Goal: Task Accomplishment & Management: Use online tool/utility

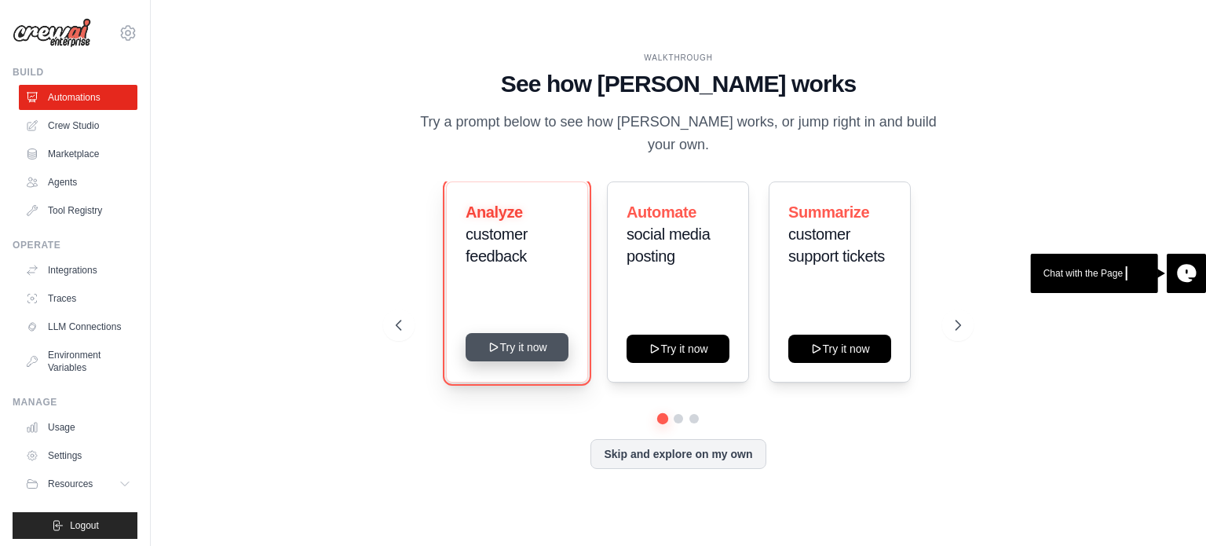
click at [532, 340] on button "Try it now" at bounding box center [517, 347] width 103 height 28
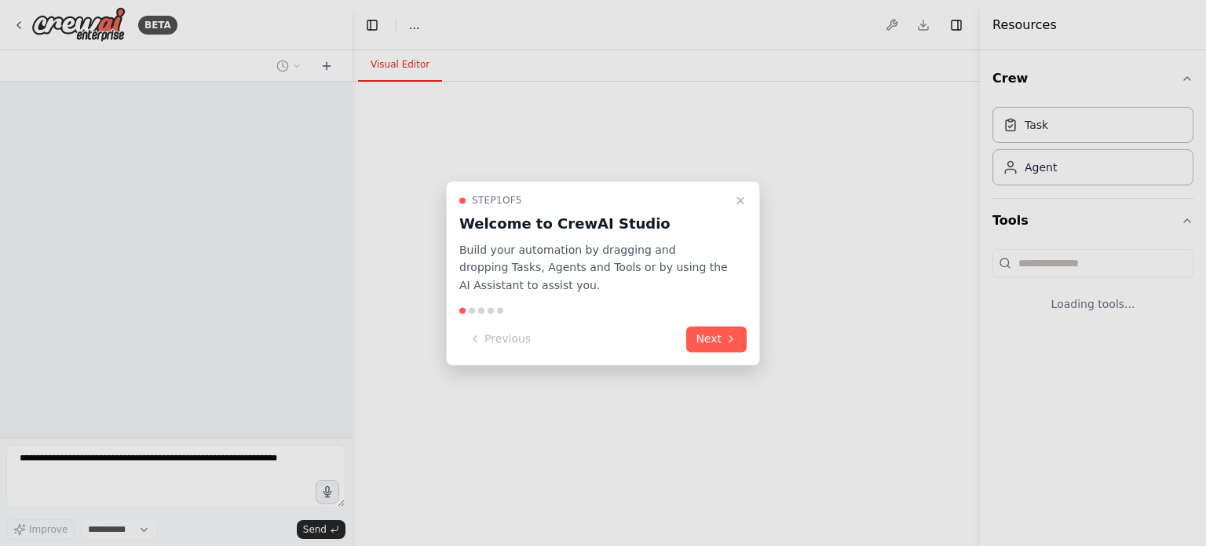
select select "****"
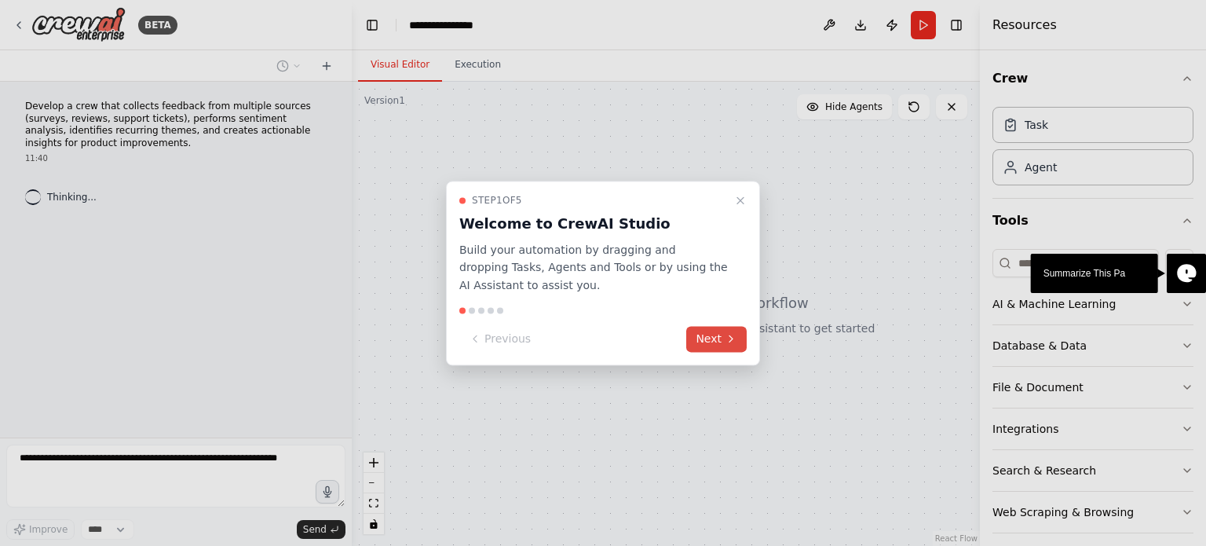
click at [701, 338] on button "Next" at bounding box center [716, 339] width 60 height 26
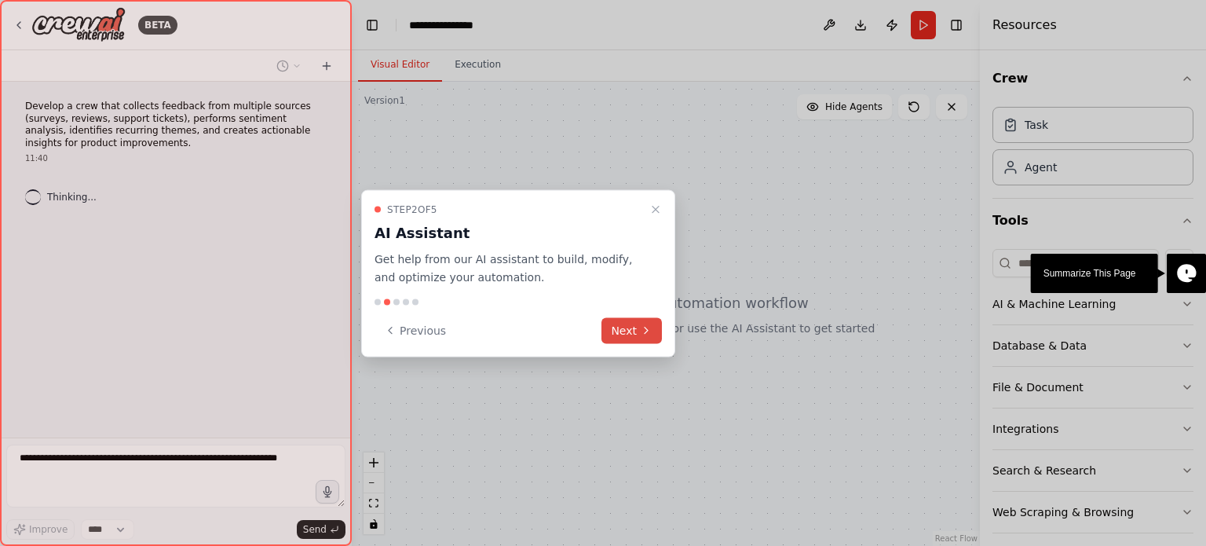
click at [638, 325] on button "Next" at bounding box center [631, 330] width 60 height 26
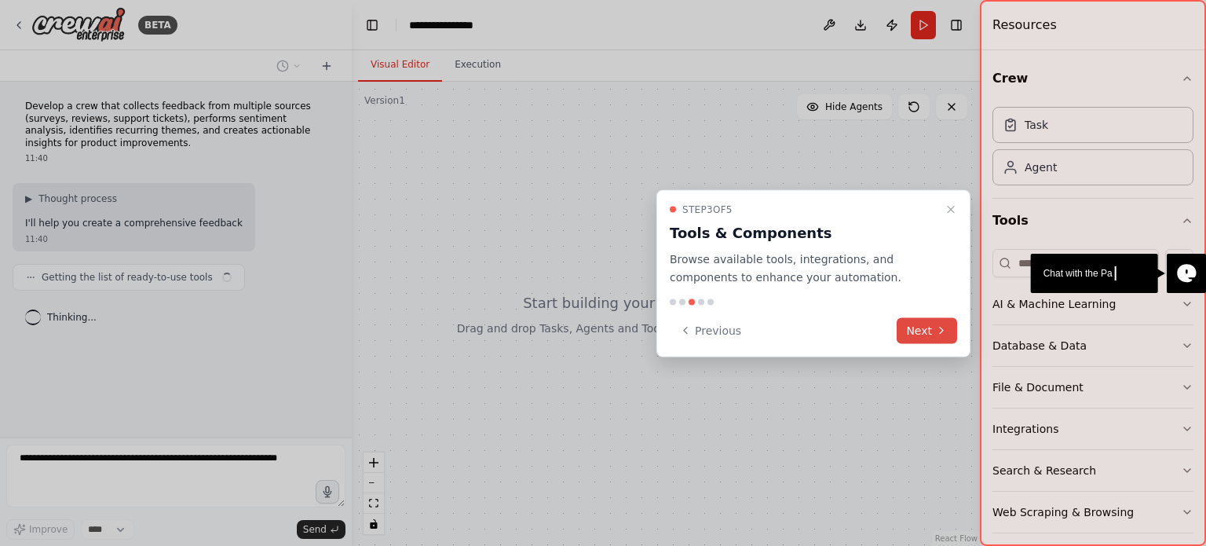
click at [920, 327] on button "Next" at bounding box center [927, 330] width 60 height 26
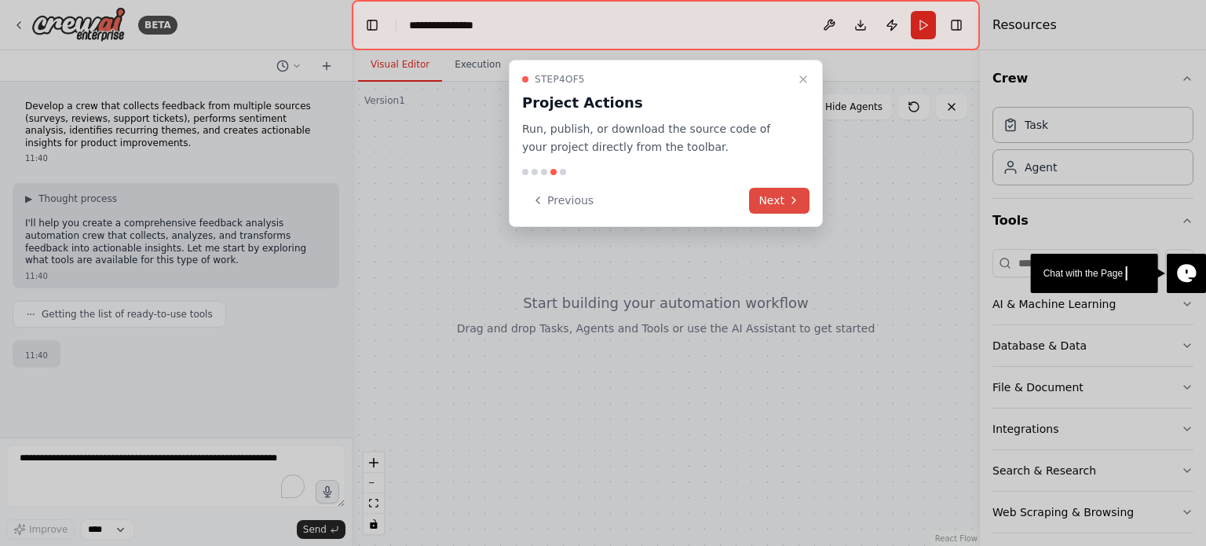
click at [787, 199] on button "Next" at bounding box center [779, 201] width 60 height 26
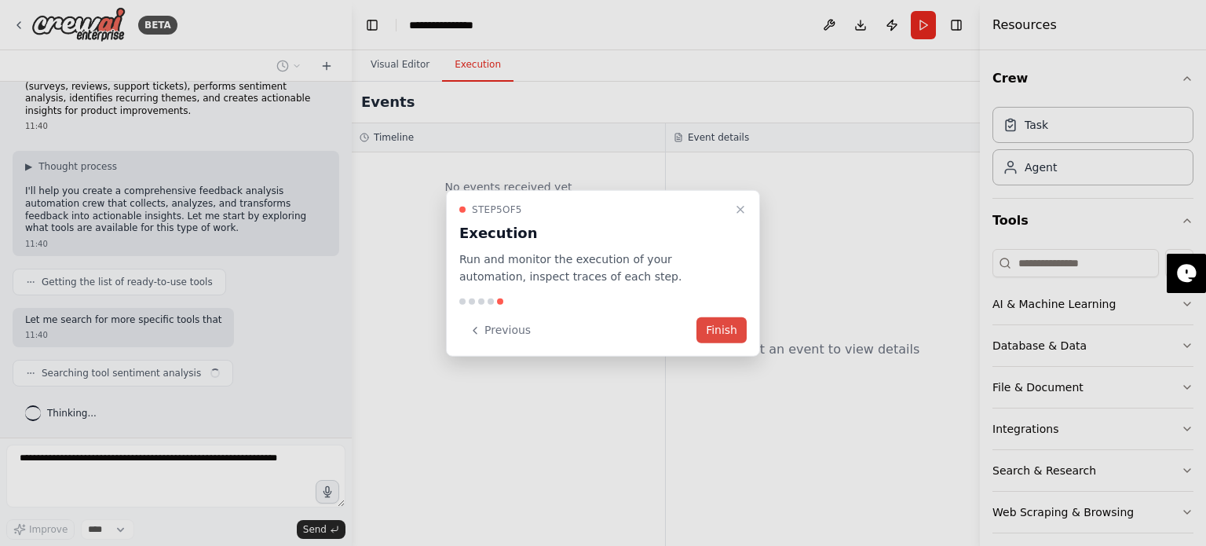
scroll to position [44, 0]
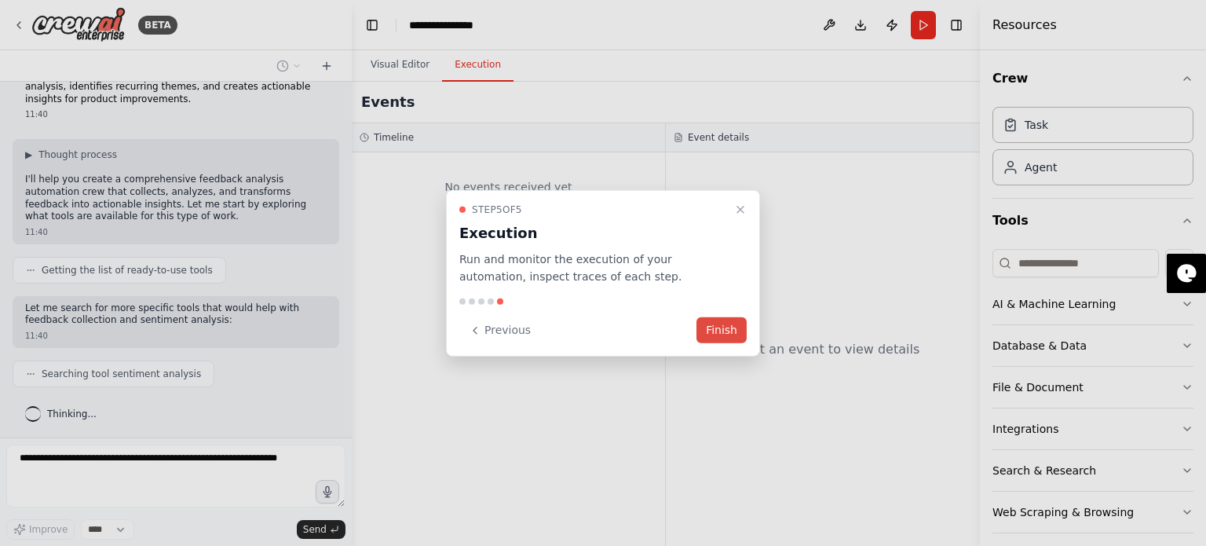
click at [716, 326] on button "Finish" at bounding box center [722, 330] width 50 height 26
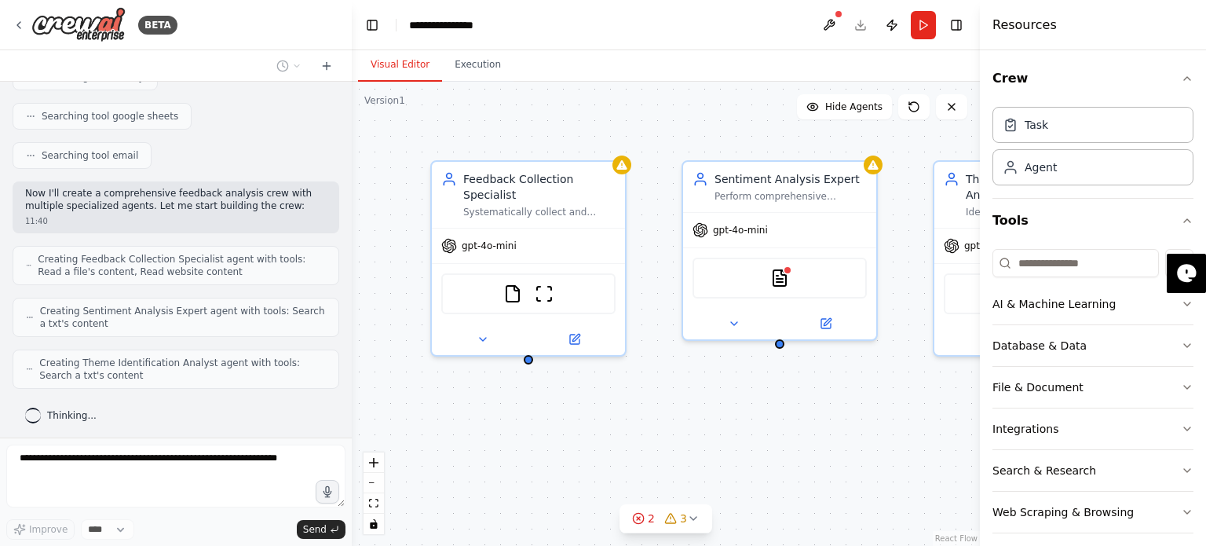
scroll to position [432, 0]
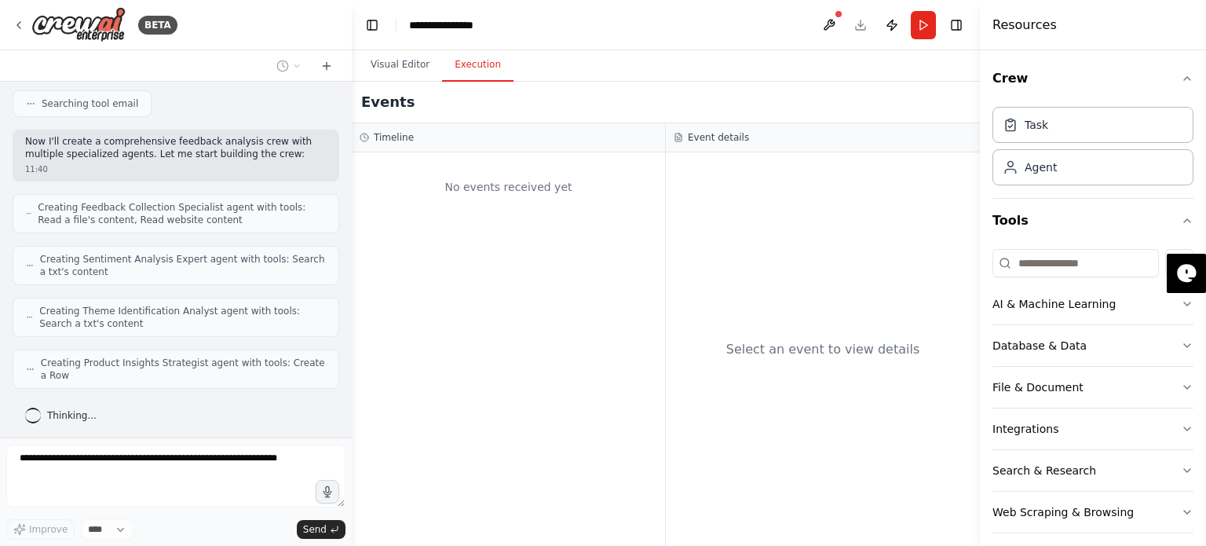
click at [471, 73] on button "Execution" at bounding box center [477, 65] width 71 height 33
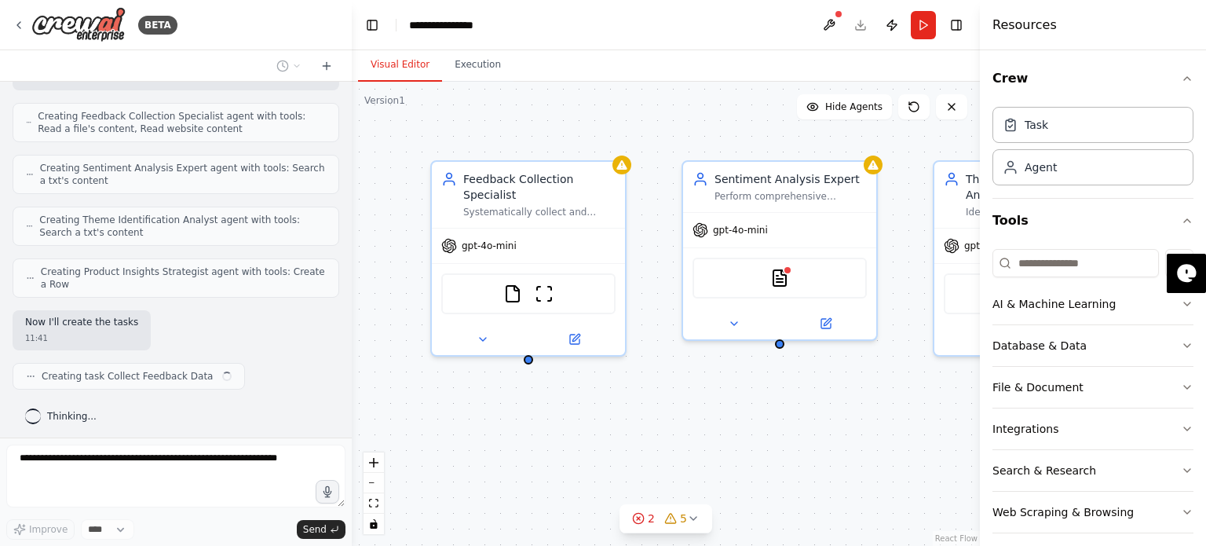
click at [397, 68] on button "Visual Editor" at bounding box center [400, 65] width 84 height 33
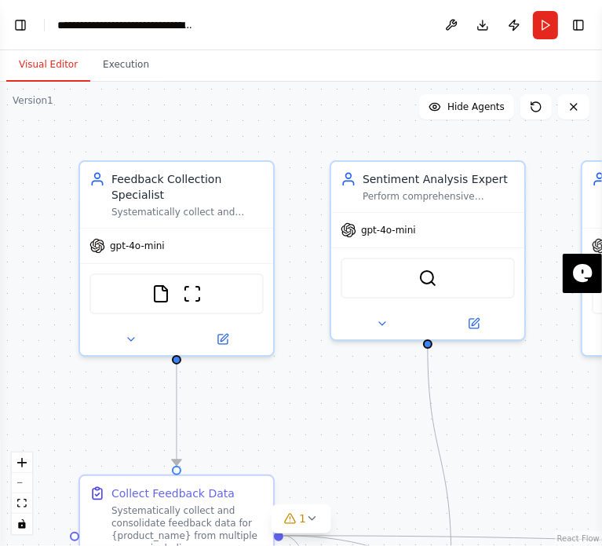
scroll to position [1579, 0]
click at [217, 142] on div ".deletable-edge-delete-btn { width: 20px; height: 20px; border: 0px solid #ffff…" at bounding box center [301, 314] width 602 height 464
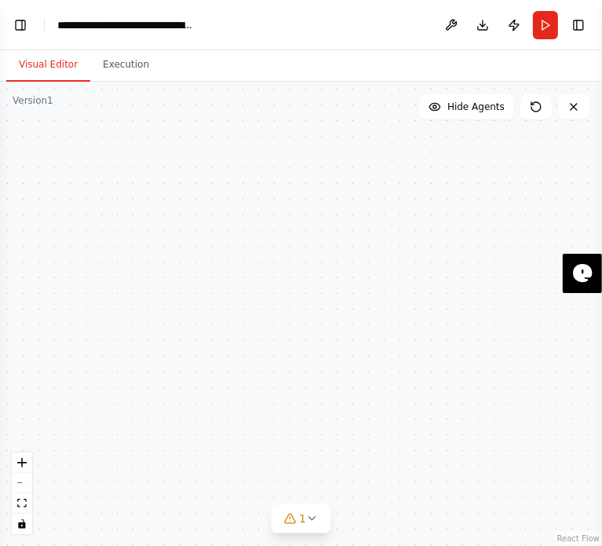
scroll to position [1567, 0]
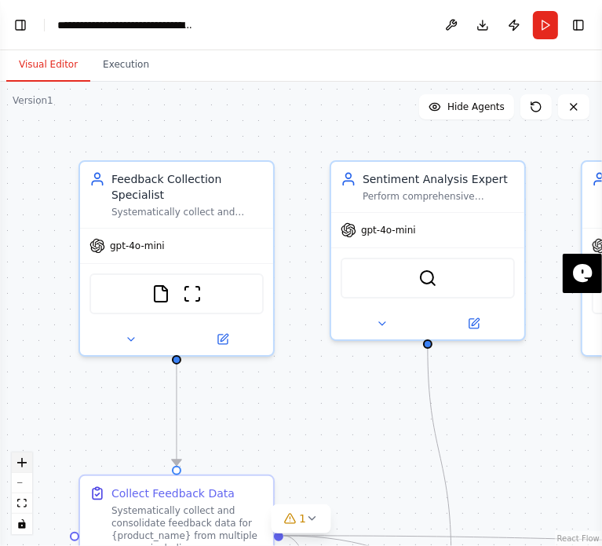
click at [24, 468] on button "zoom in" at bounding box center [22, 462] width 20 height 20
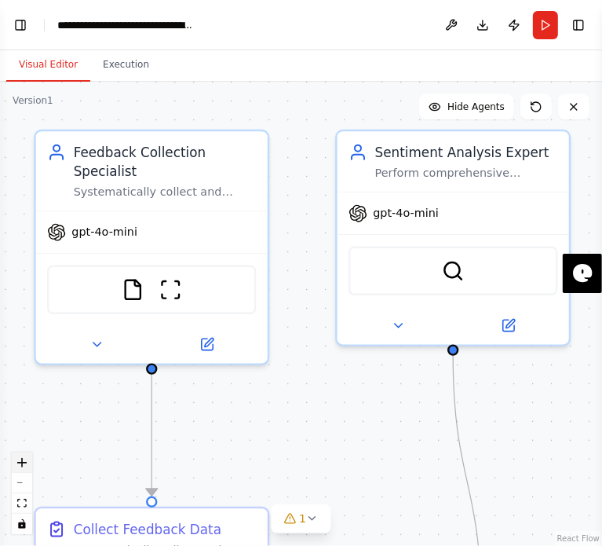
click at [24, 468] on button "zoom in" at bounding box center [22, 462] width 20 height 20
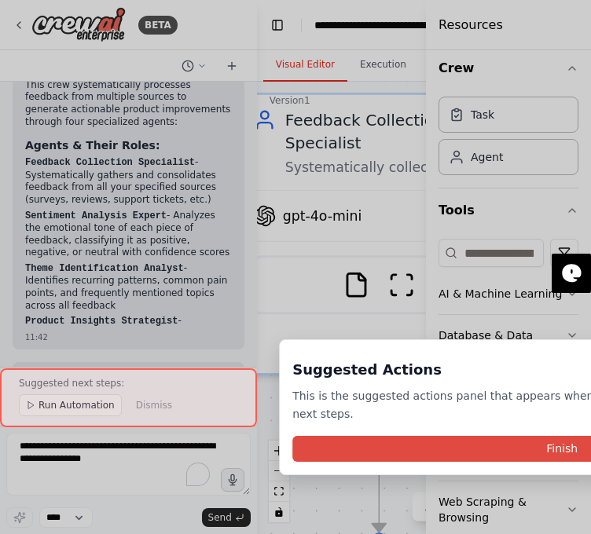
click at [422, 436] on button "Finish" at bounding box center [561, 449] width 539 height 26
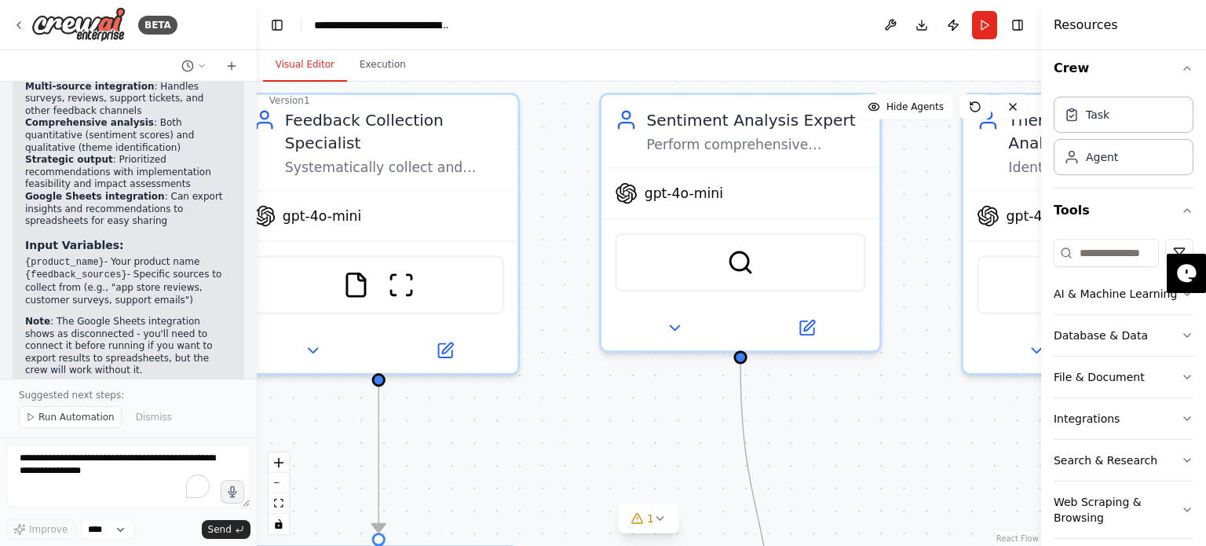
scroll to position [2148, 0]
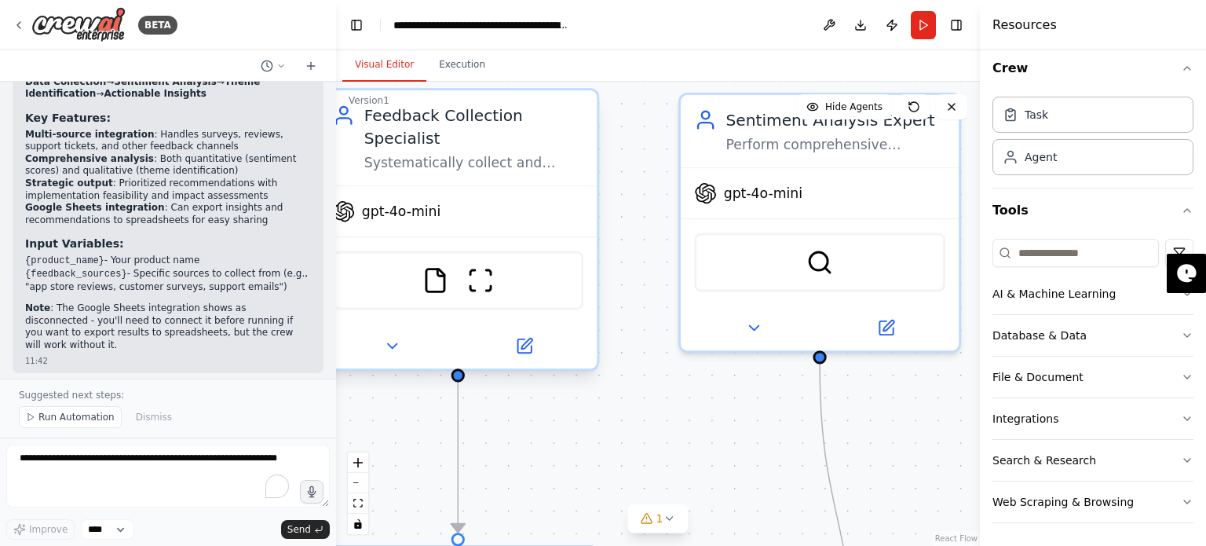
drag, startPoint x: 346, startPoint y: 358, endPoint x: 336, endPoint y: 282, distance: 76.8
click at [336, 282] on div "BETA Develop a crew that collects feedback from multiple sources (surveys, revi…" at bounding box center [603, 273] width 1206 height 546
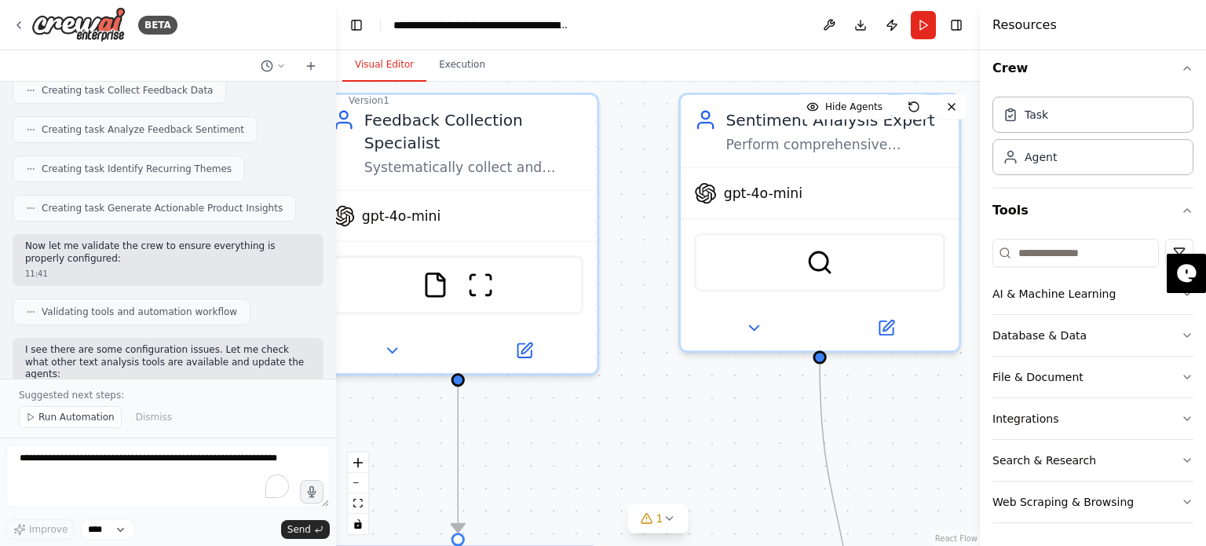
scroll to position [0, 0]
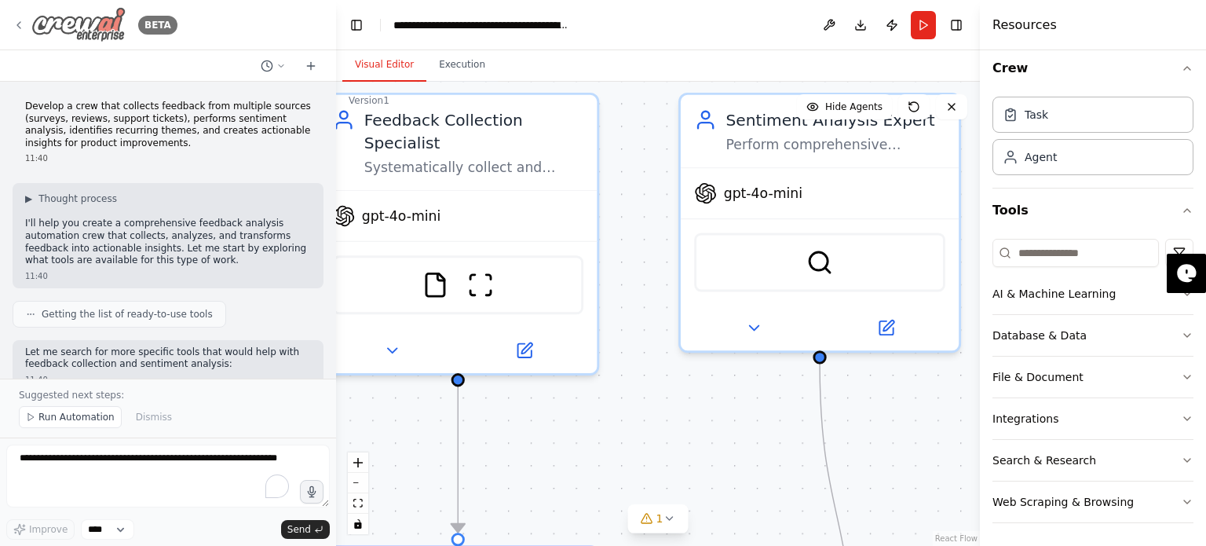
click at [19, 24] on icon at bounding box center [19, 25] width 13 height 13
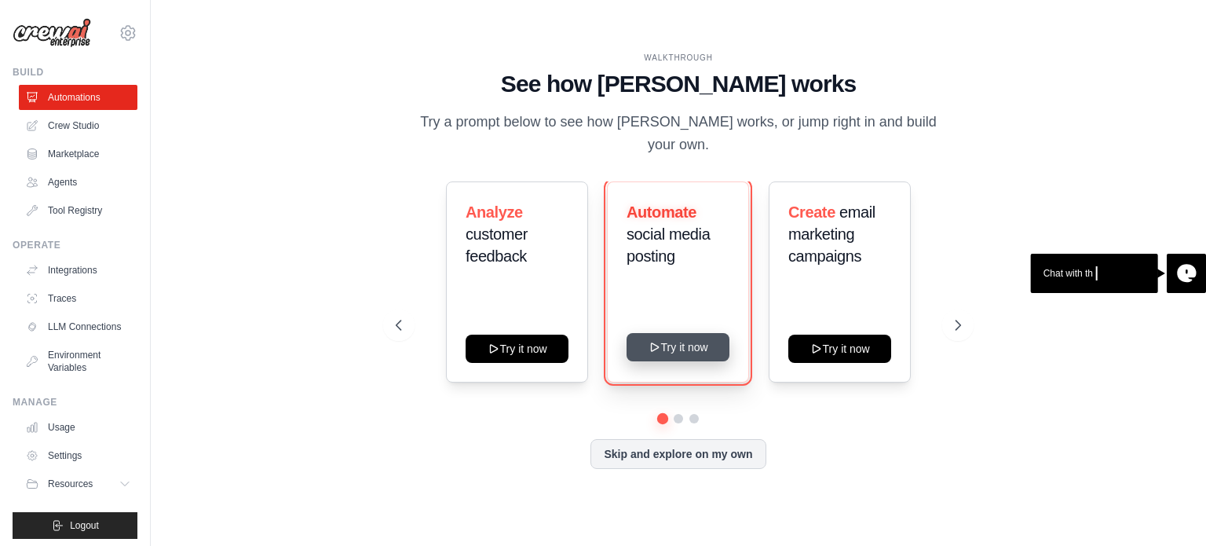
click at [669, 351] on button "Try it now" at bounding box center [678, 347] width 103 height 28
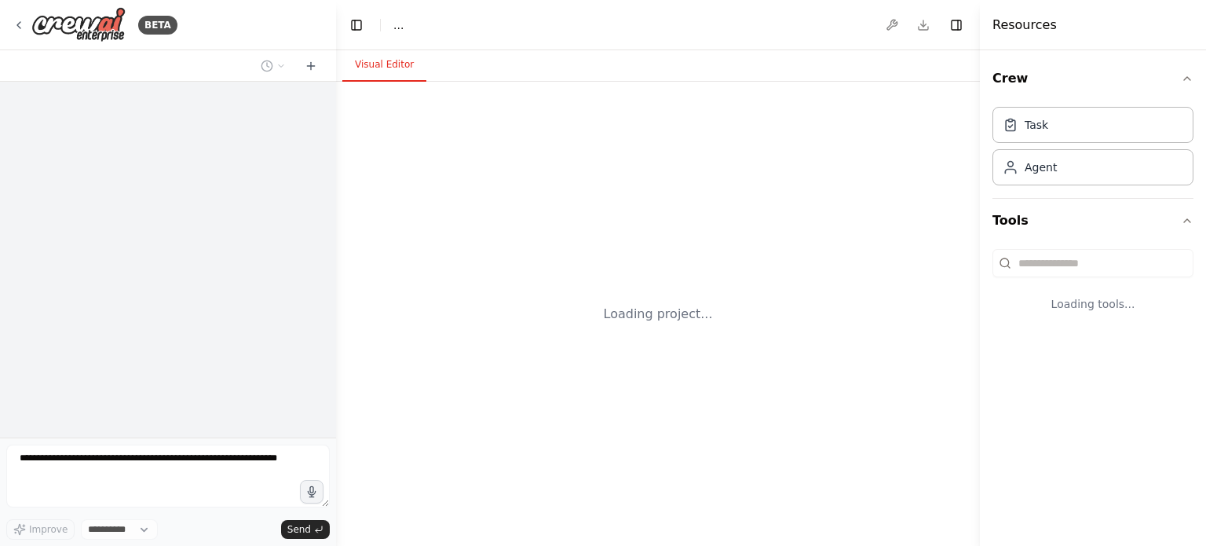
select select "****"
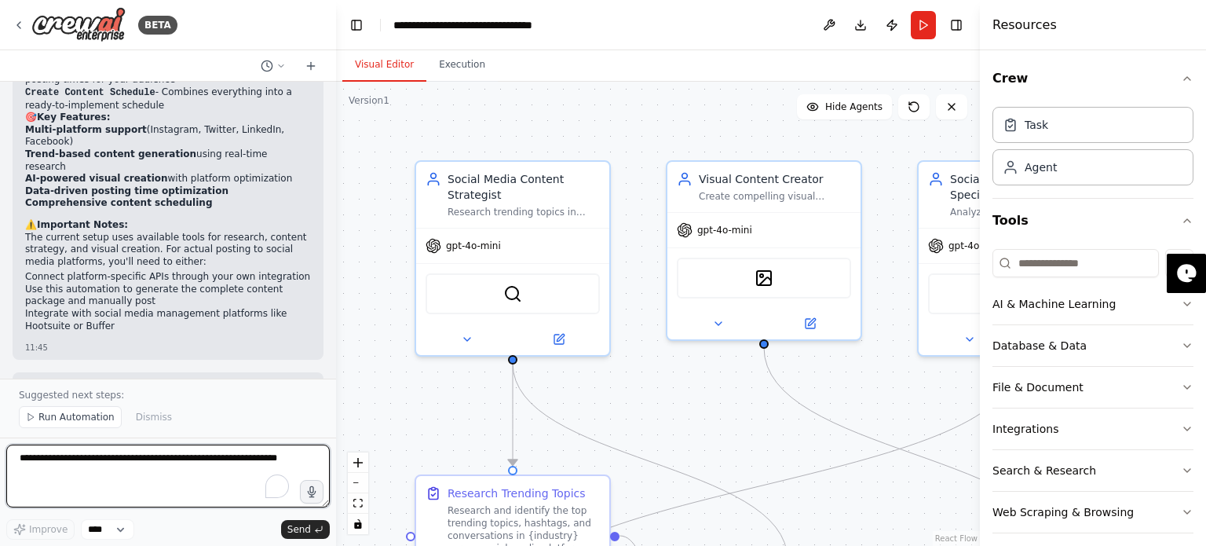
scroll to position [1684, 0]
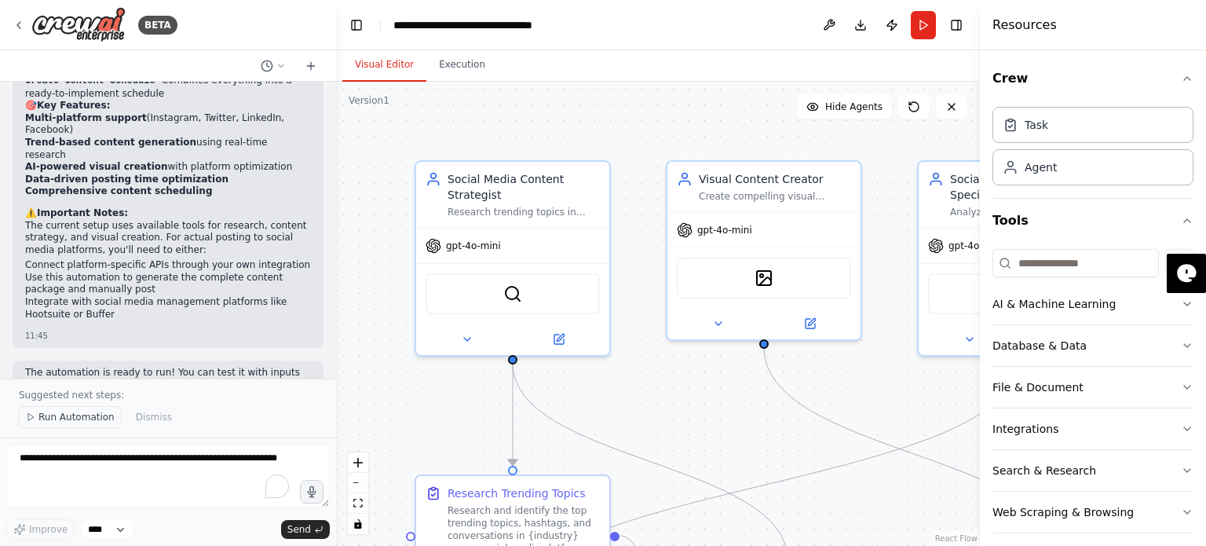
click at [97, 414] on span "Run Automation" at bounding box center [76, 417] width 76 height 13
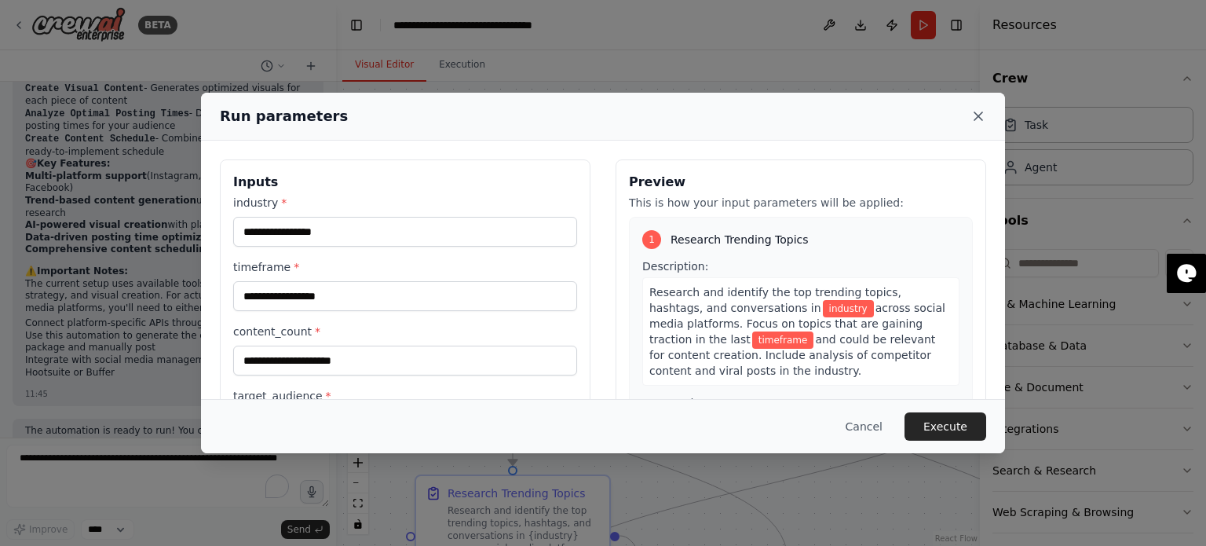
click at [982, 112] on icon at bounding box center [978, 116] width 8 height 8
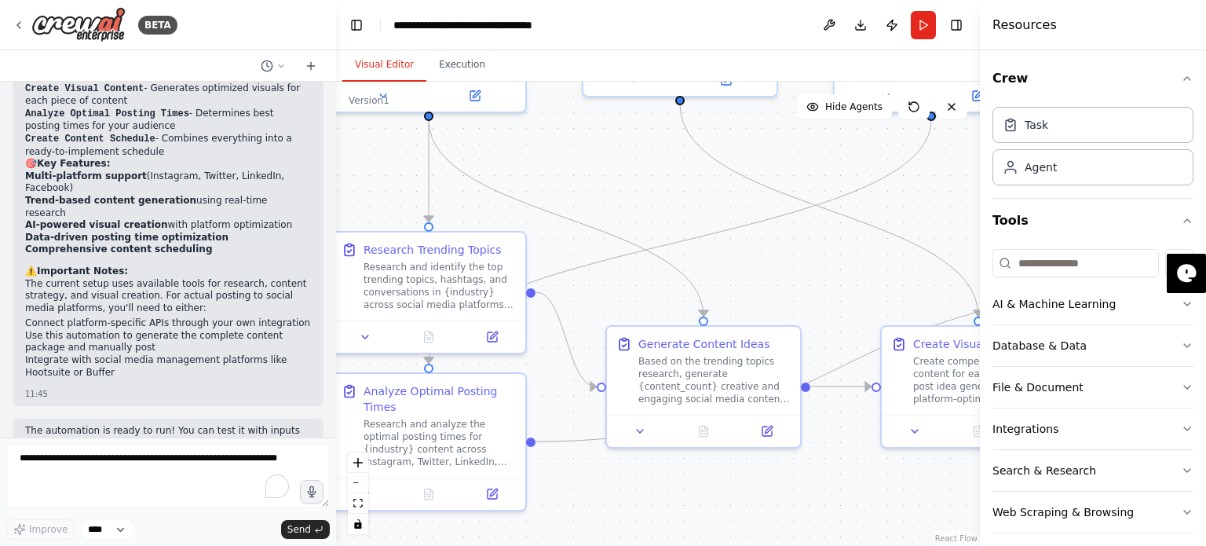
drag, startPoint x: 784, startPoint y: 440, endPoint x: 700, endPoint y: 196, distance: 257.5
click at [700, 196] on div ".deletable-edge-delete-btn { width: 20px; height: 20px; border: 0px solid #ffff…" at bounding box center [658, 314] width 644 height 464
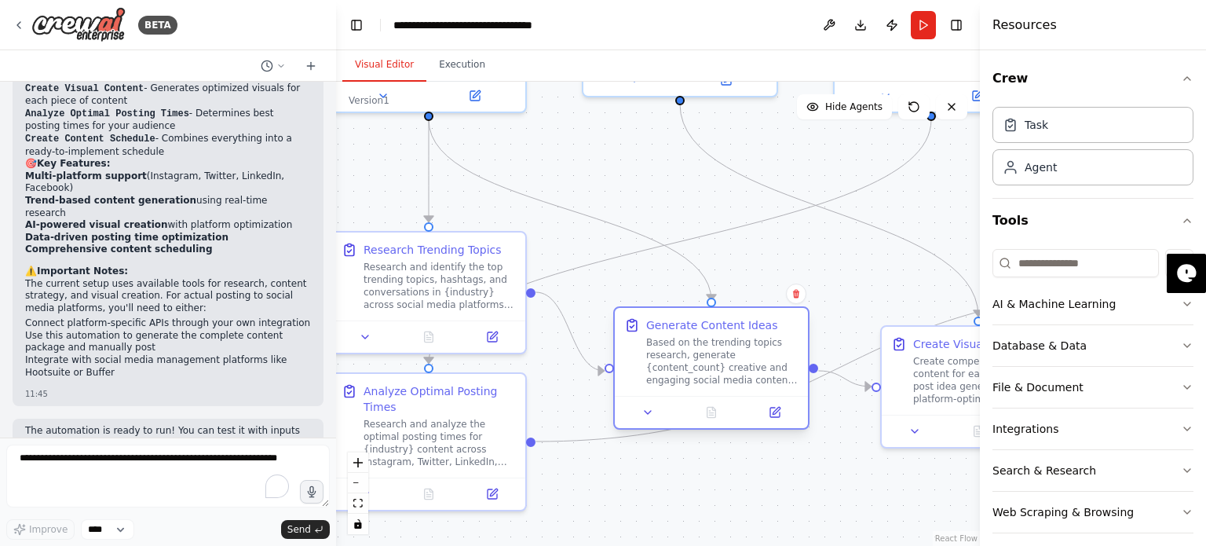
drag, startPoint x: 664, startPoint y: 414, endPoint x: 669, endPoint y: 388, distance: 26.5
click at [669, 388] on div "Generate Content Ideas Based on the trending topics research, generate {content…" at bounding box center [711, 367] width 196 height 123
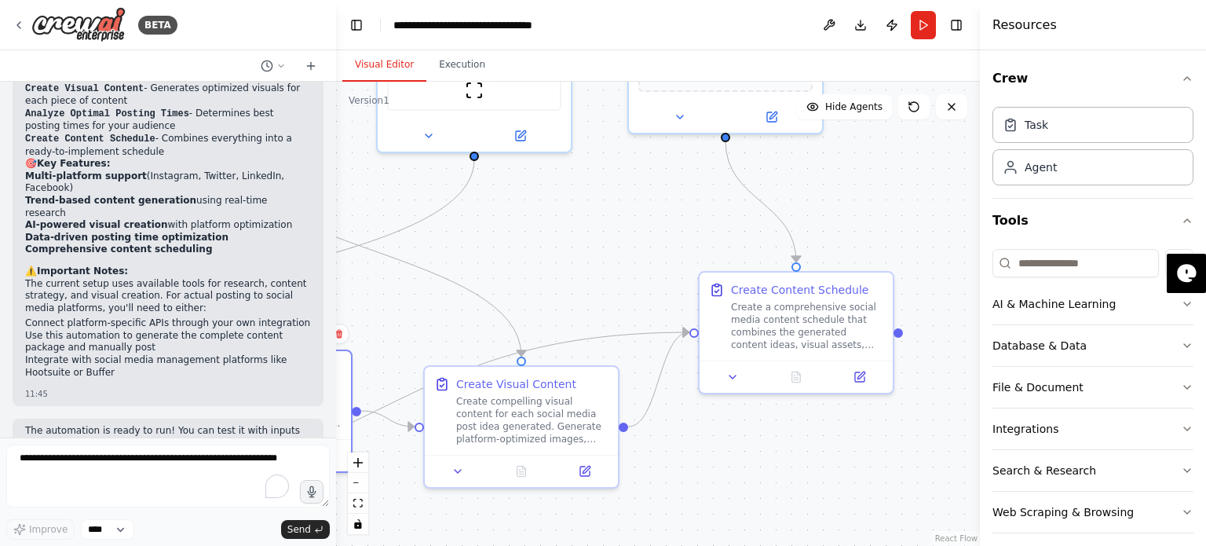
drag, startPoint x: 675, startPoint y: 480, endPoint x: 218, endPoint y: 520, distance: 458.8
click at [218, 520] on div "BETA Create a crew that schedules and publishes social media content across mul…" at bounding box center [603, 273] width 1206 height 546
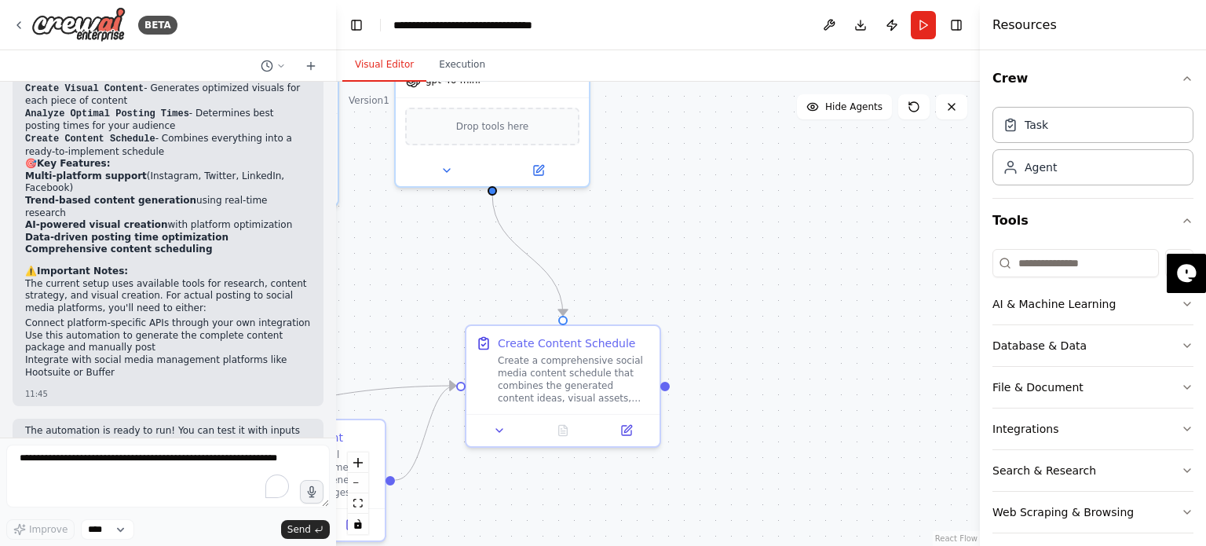
drag, startPoint x: 712, startPoint y: 477, endPoint x: 490, endPoint y: 553, distance: 234.7
click at [490, 545] on html "BETA Create a crew that schedules and publishes social media content across mul…" at bounding box center [603, 273] width 1206 height 546
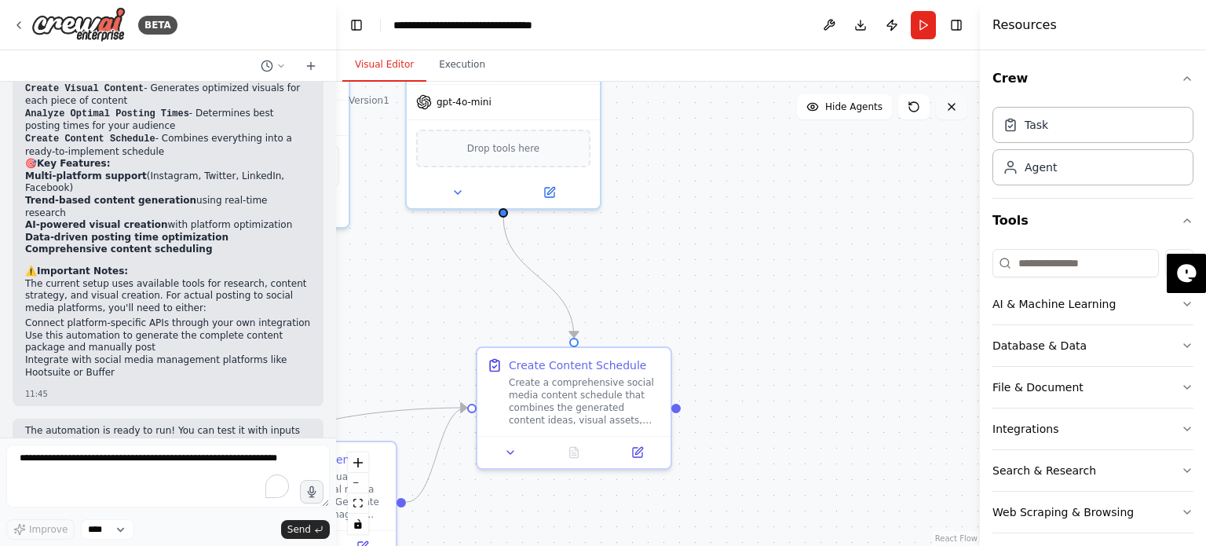
click at [953, 110] on icon at bounding box center [951, 107] width 13 height 13
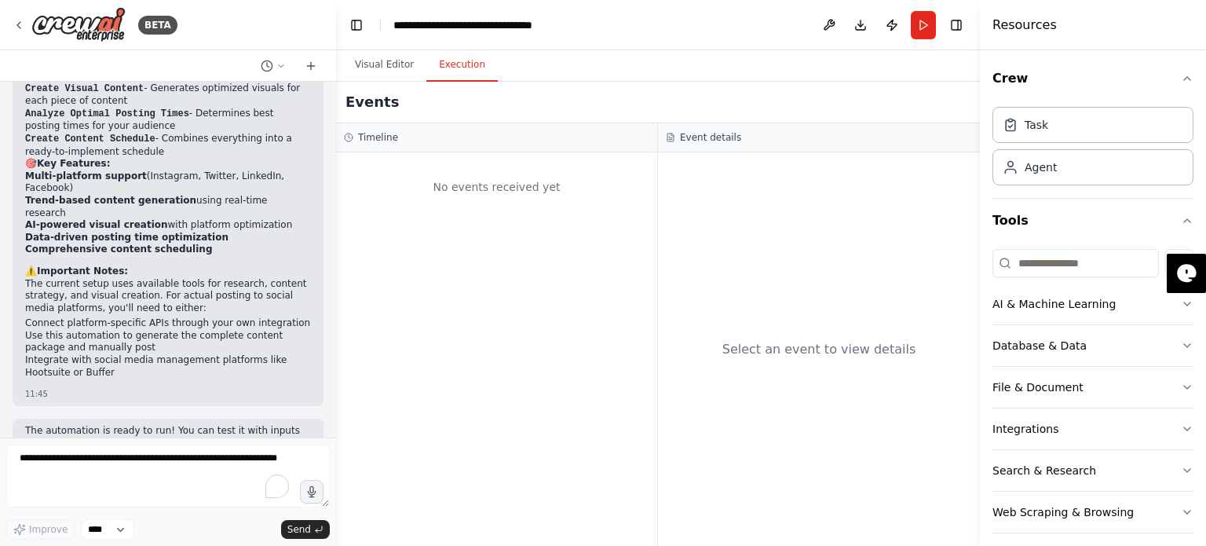
click at [461, 74] on button "Execution" at bounding box center [461, 65] width 71 height 33
click at [18, 26] on icon at bounding box center [18, 25] width 3 height 6
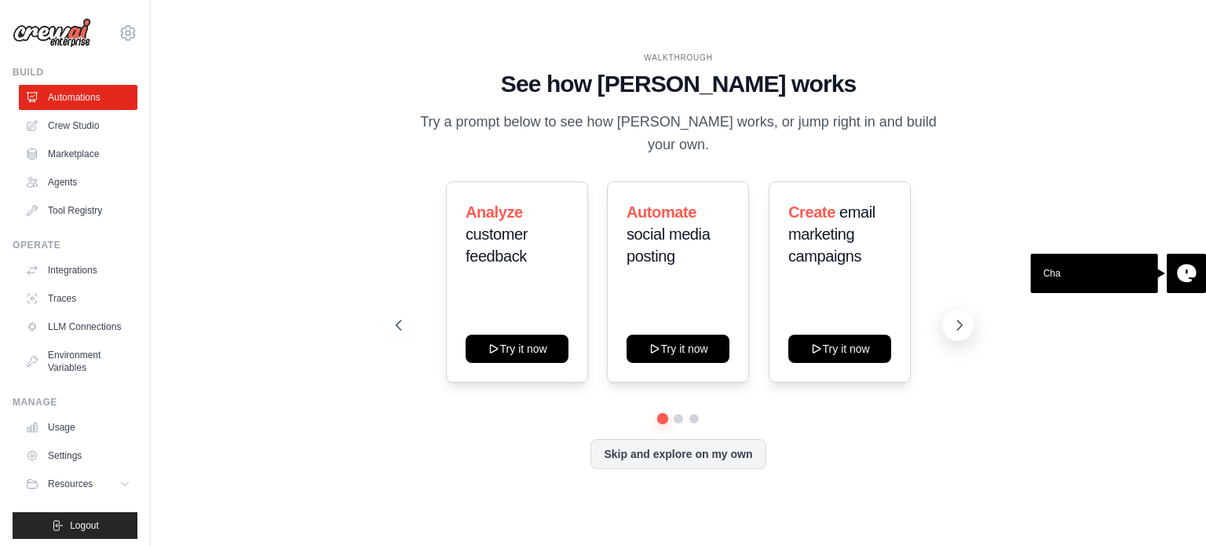
click at [958, 329] on icon at bounding box center [960, 324] width 5 height 9
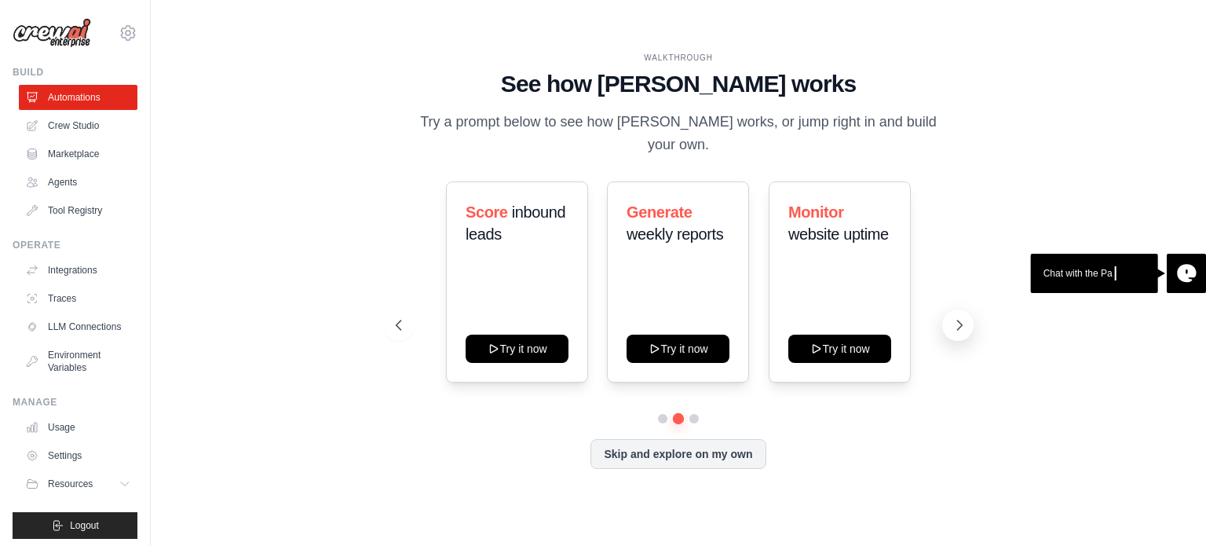
click at [958, 329] on icon at bounding box center [960, 324] width 5 height 9
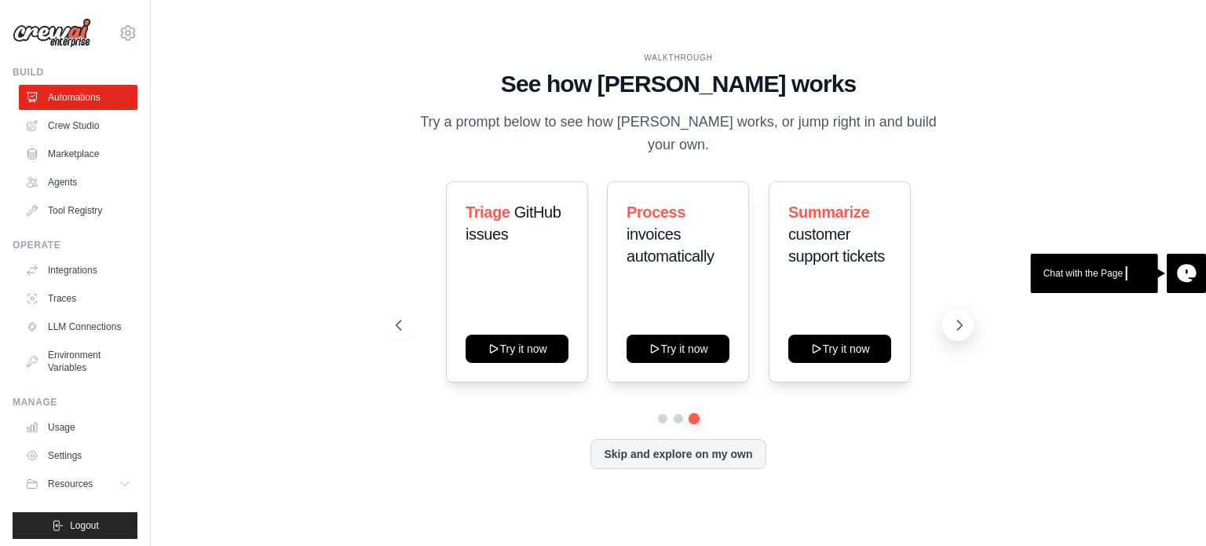
click at [958, 329] on icon at bounding box center [960, 324] width 5 height 9
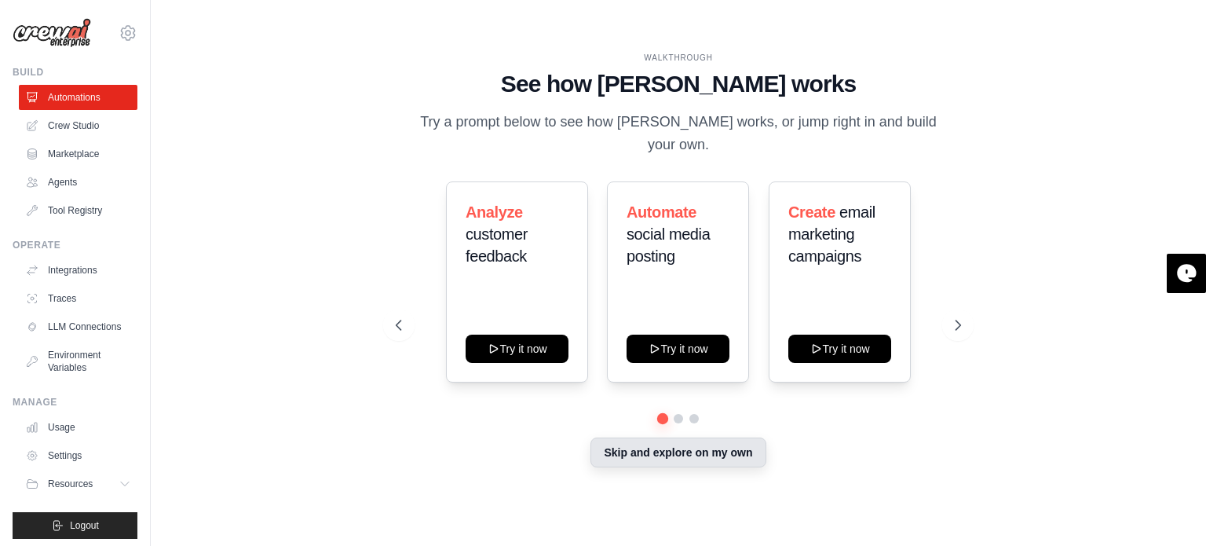
click at [693, 452] on button "Skip and explore on my own" at bounding box center [678, 452] width 175 height 30
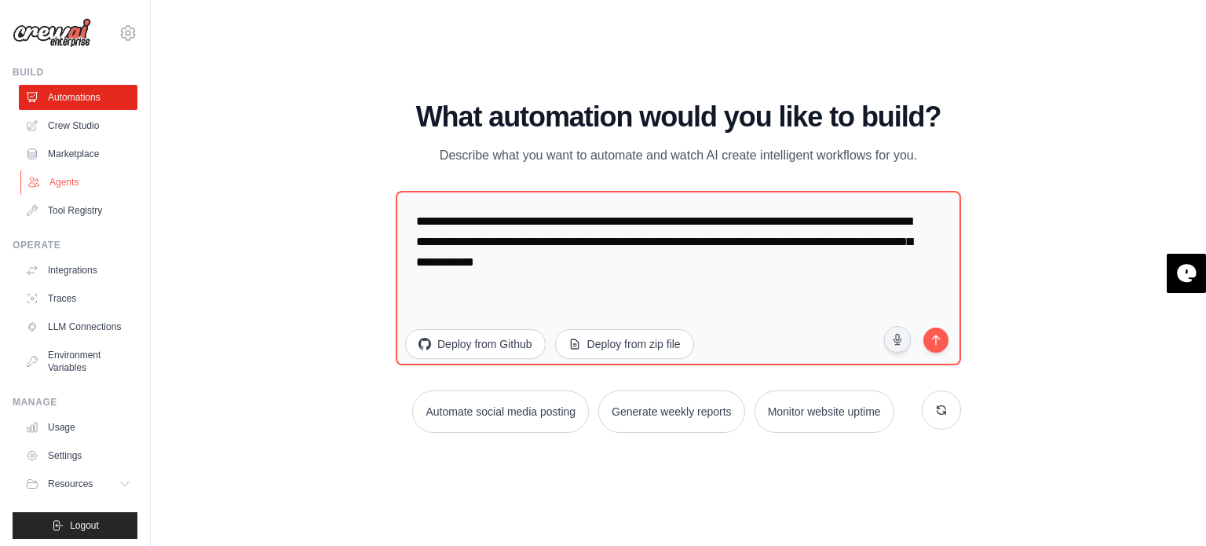
click at [88, 185] on link "Agents" at bounding box center [79, 182] width 119 height 25
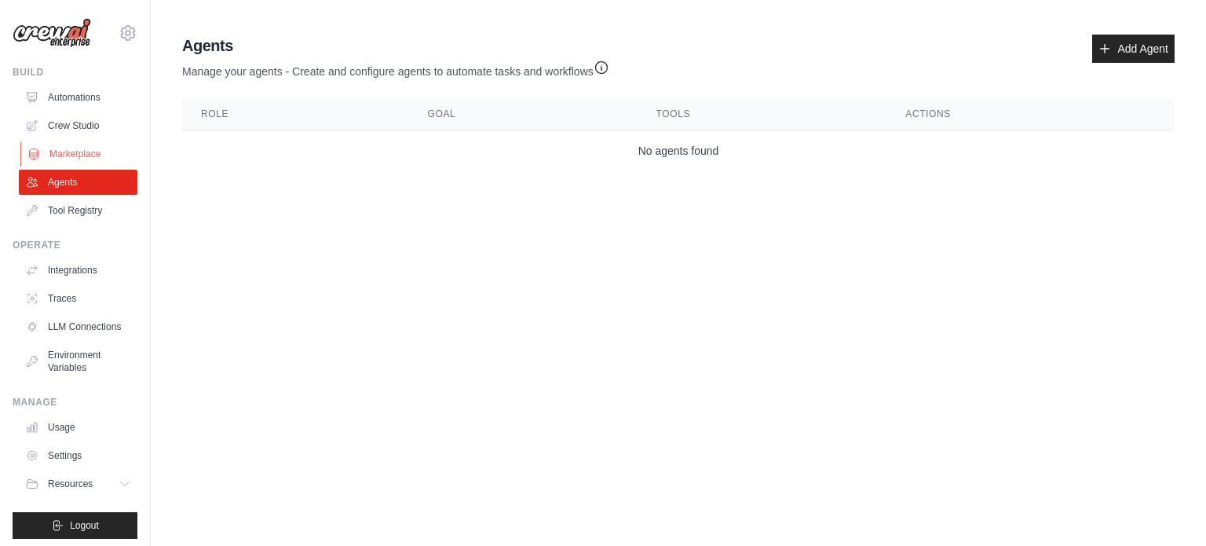
click at [84, 155] on link "Marketplace" at bounding box center [79, 153] width 119 height 25
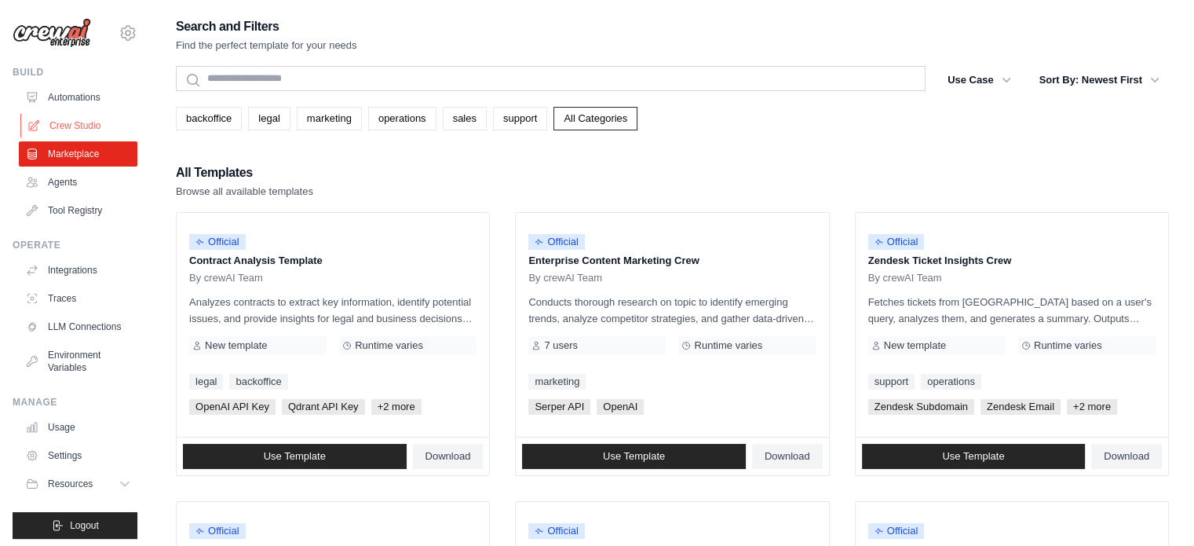
click at [83, 120] on link "Crew Studio" at bounding box center [79, 125] width 119 height 25
